Goal: Find specific page/section: Find specific page/section

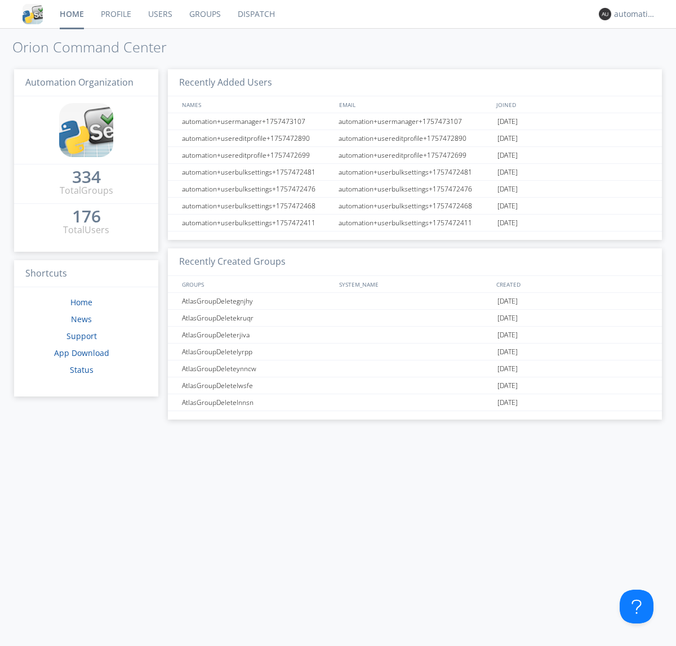
click at [255, 14] on link "Dispatch" at bounding box center [256, 14] width 54 height 28
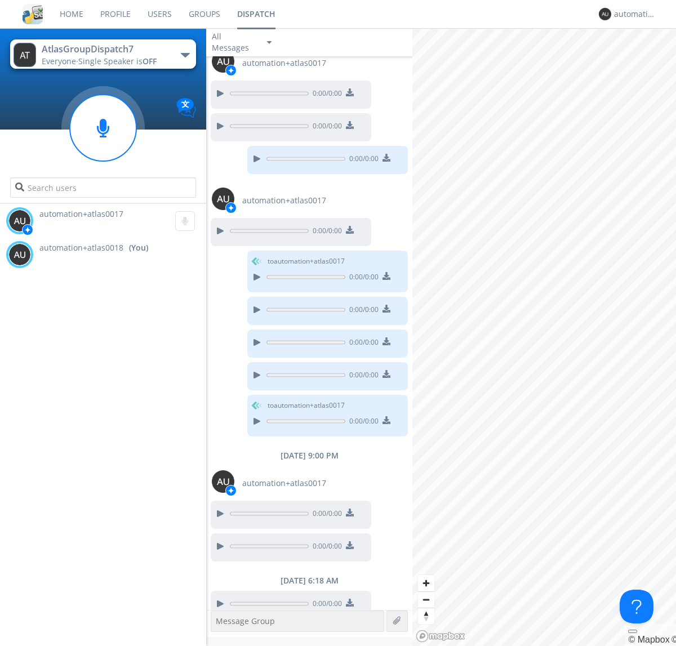
scroll to position [470, 0]
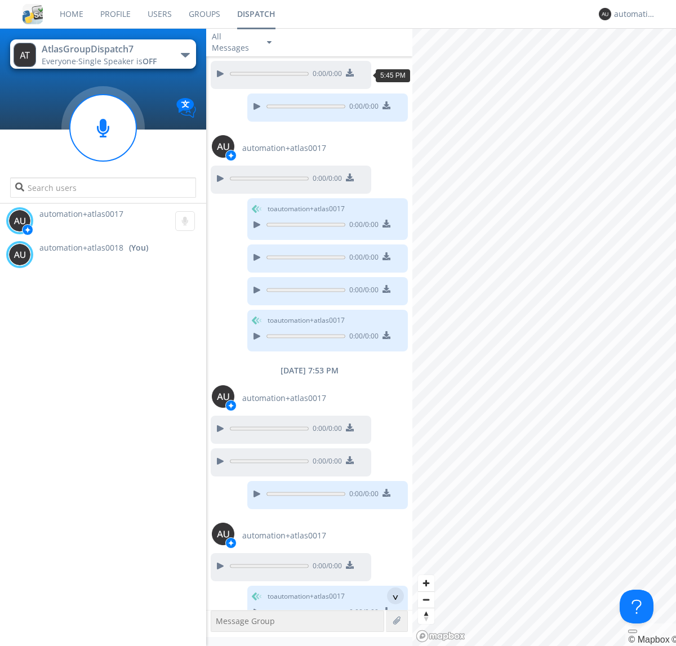
scroll to position [55, 0]
click at [391, 596] on div "^" at bounding box center [395, 595] width 17 height 17
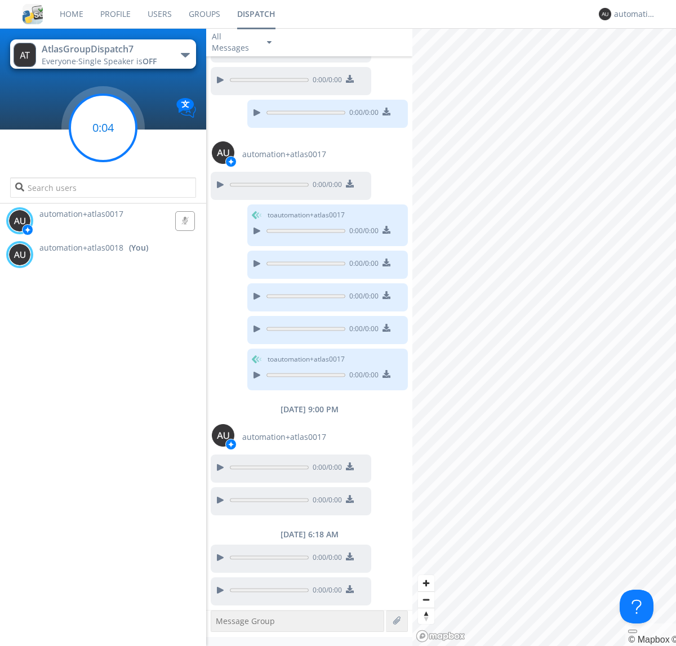
scroll to position [469, 0]
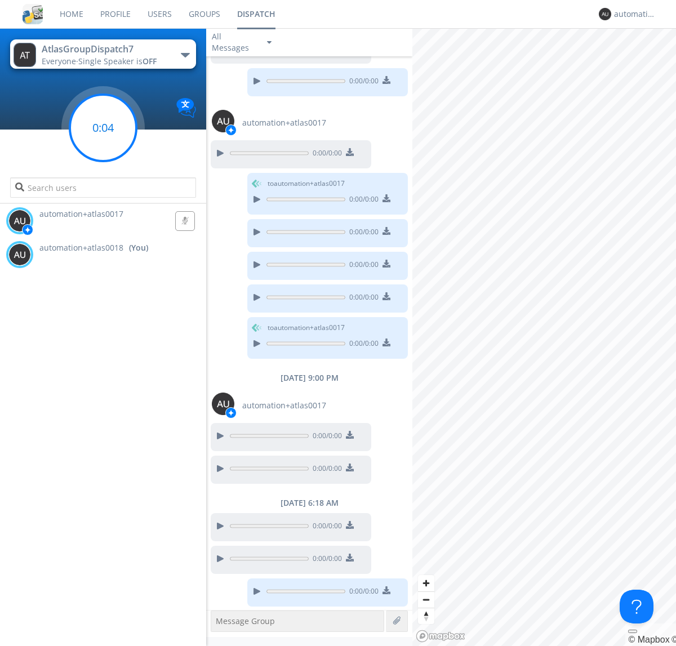
click at [103, 128] on g at bounding box center [103, 128] width 66 height 66
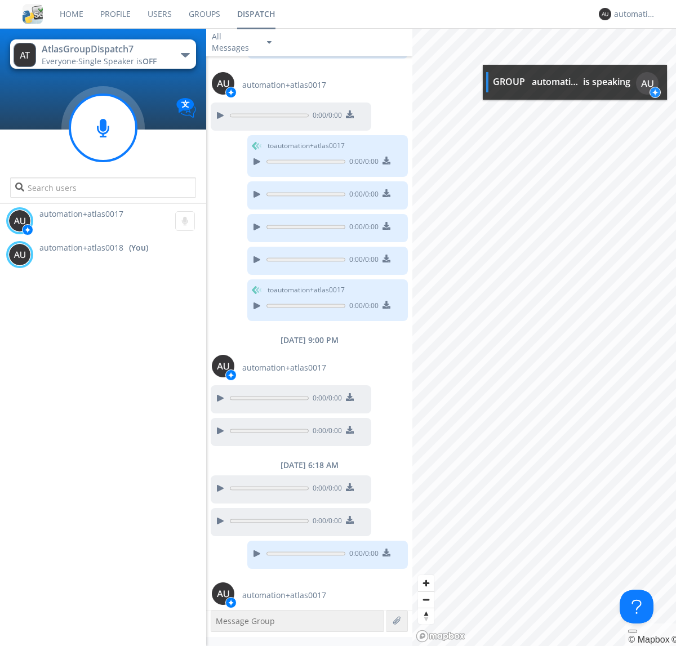
scroll to position [541, 0]
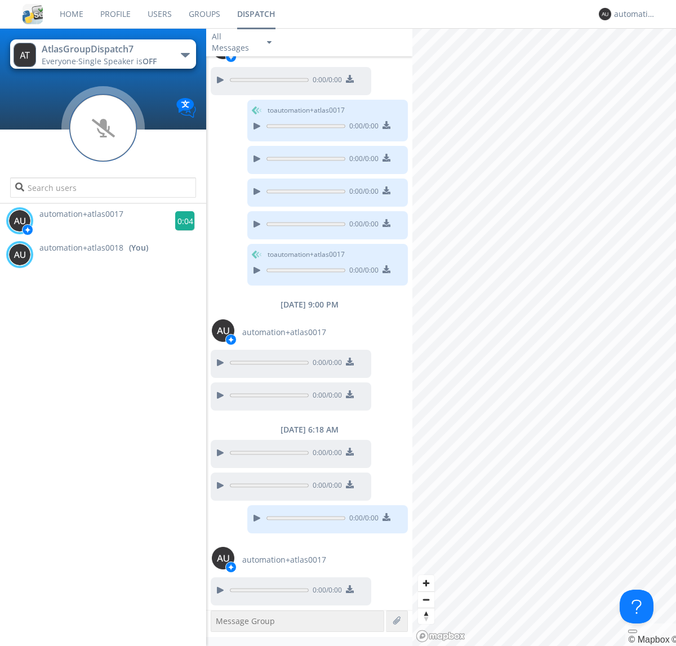
click at [180, 221] on g at bounding box center [185, 221] width 20 height 20
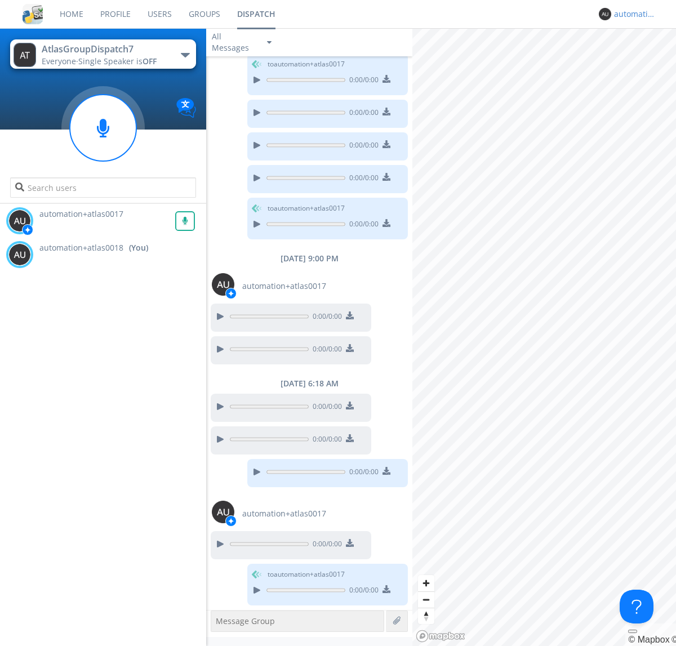
click at [632, 14] on div "automation+atlas0018" at bounding box center [635, 13] width 42 height 11
